Goal: Task Accomplishment & Management: Manage account settings

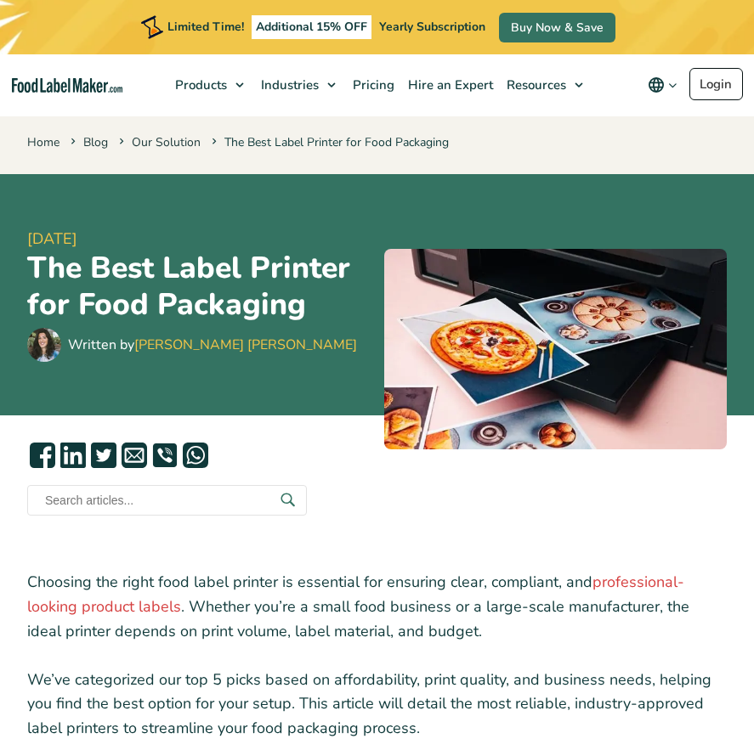
click at [726, 23] on div "Limited Time! Additional 15% OFF Yearly Subscription Buy Now & Save" at bounding box center [377, 27] width 754 height 54
click at [685, 101] on button "Change language" at bounding box center [662, 85] width 54 height 34
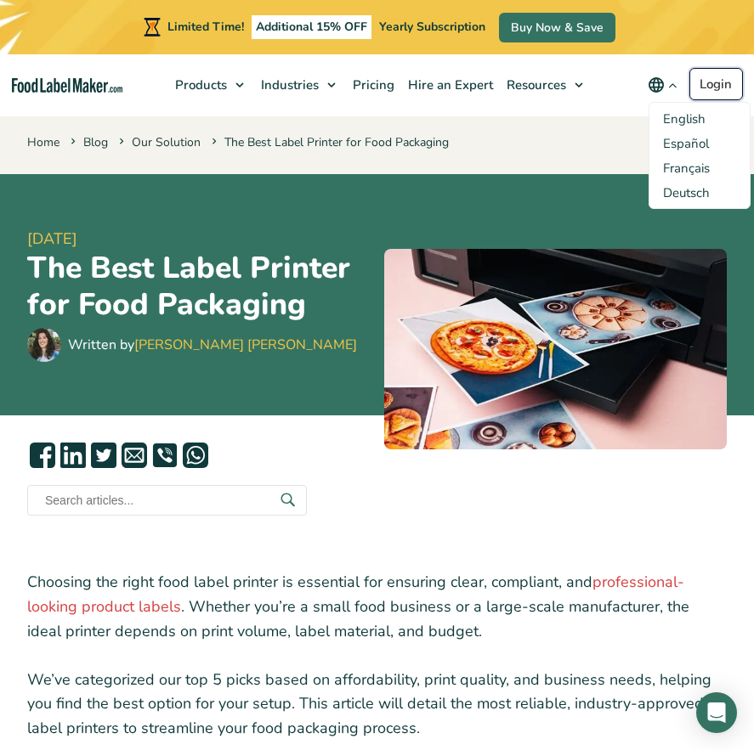
click at [709, 93] on link "Login" at bounding box center [716, 84] width 54 height 32
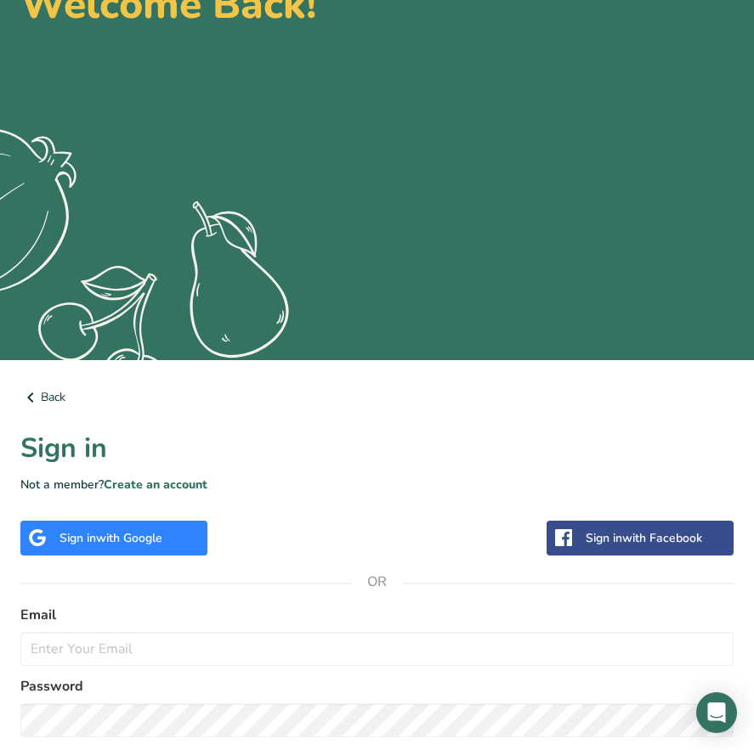
scroll to position [289, 0]
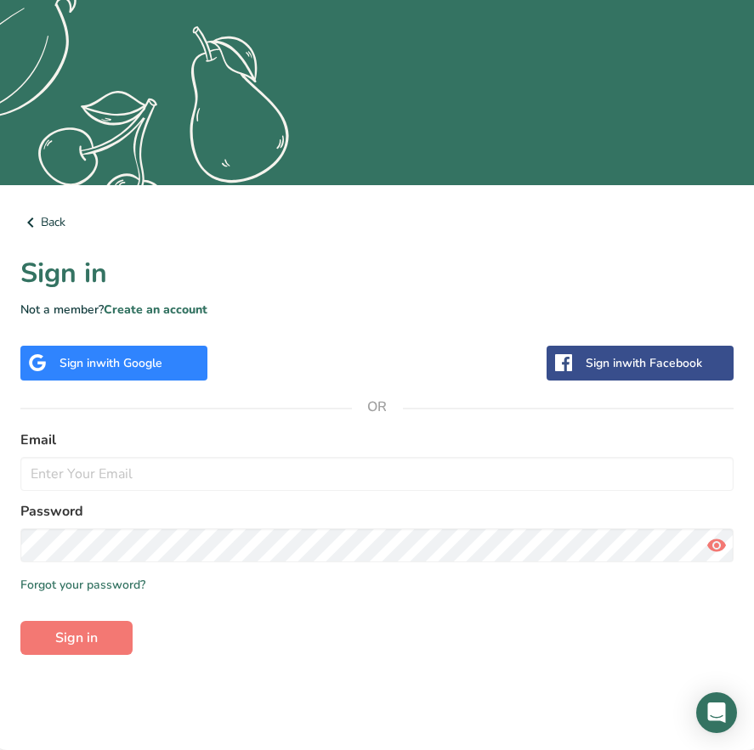
click at [135, 498] on form "Email Password Remember me Forgot your password? Sign in" at bounding box center [376, 542] width 713 height 225
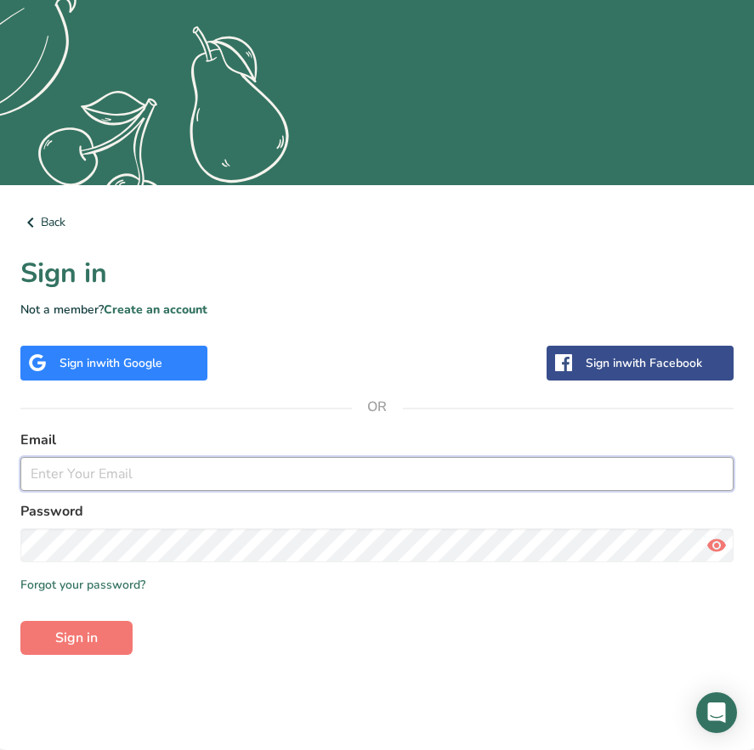
click at [156, 481] on input "email" at bounding box center [376, 474] width 713 height 34
type input "[EMAIL_ADDRESS][DOMAIN_NAME]"
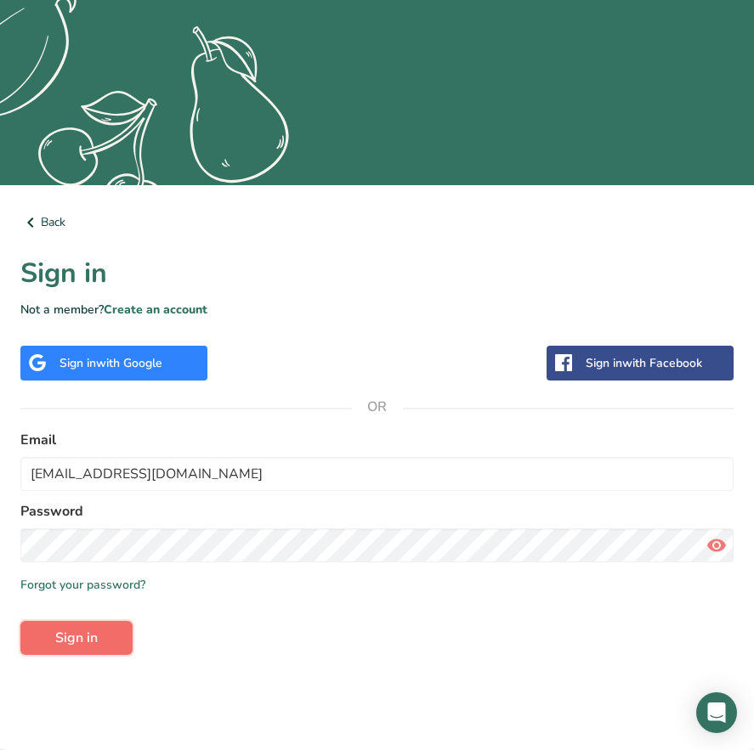
click at [116, 644] on button "Sign in" at bounding box center [76, 638] width 112 height 34
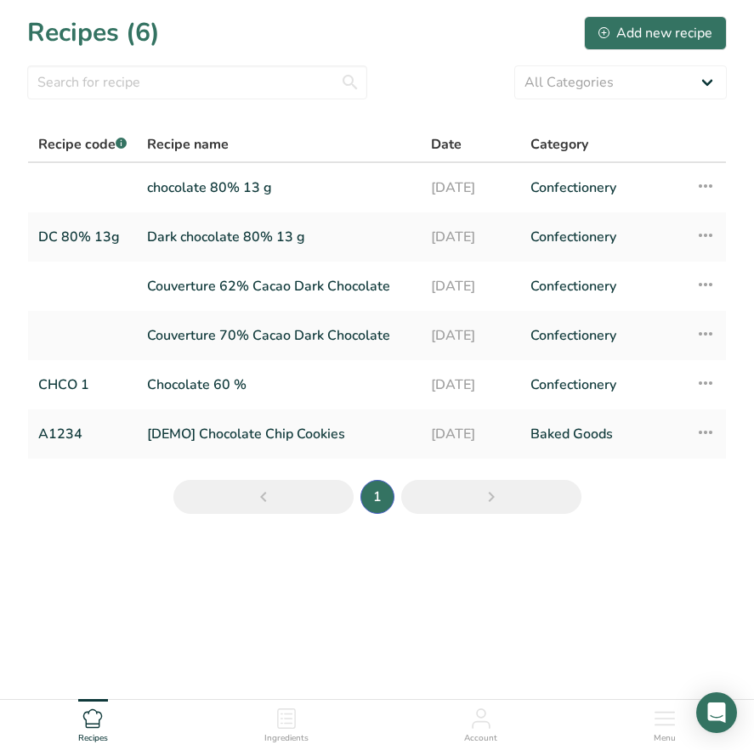
click at [484, 733] on span "Account" at bounding box center [480, 738] width 33 height 13
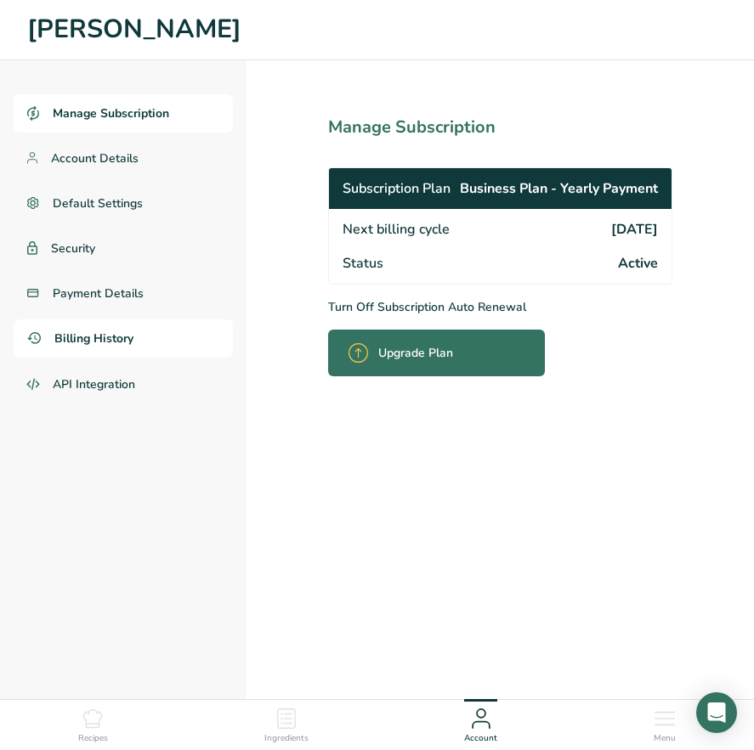
click at [94, 336] on span "Billing History" at bounding box center [93, 339] width 79 height 18
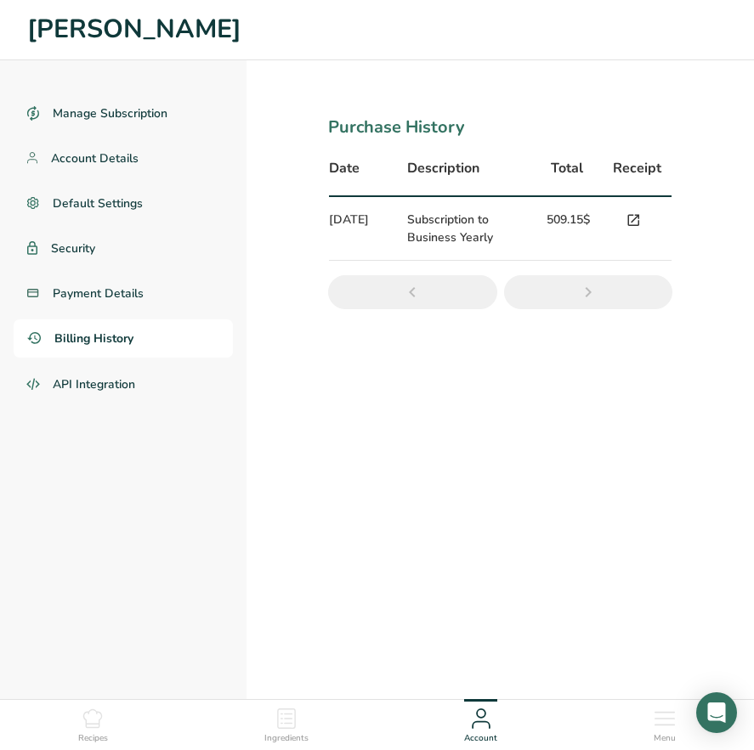
click at [638, 227] on icon at bounding box center [632, 221] width 15 height 24
